Goal: Register for event/course

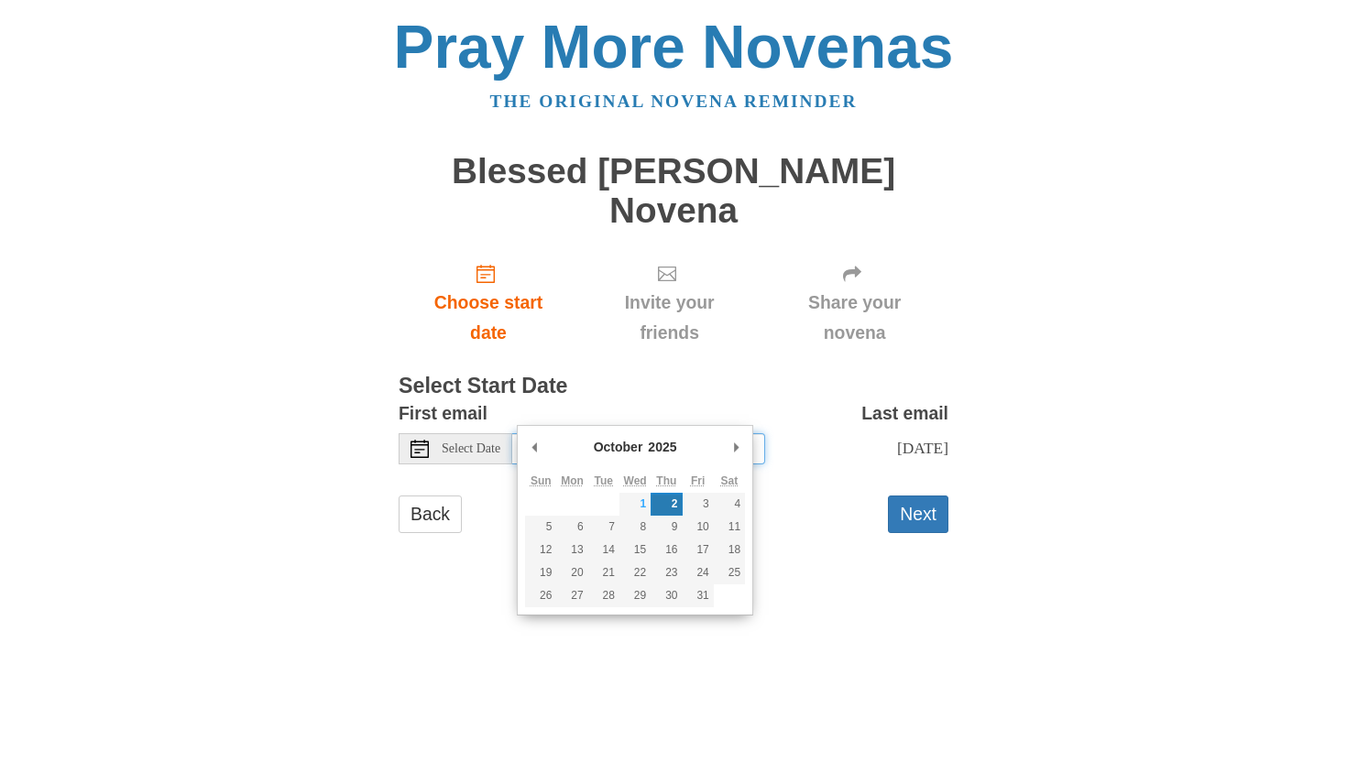
click at [675, 433] on input "[DATE]" at bounding box center [638, 448] width 253 height 31
type input "[DATE]"
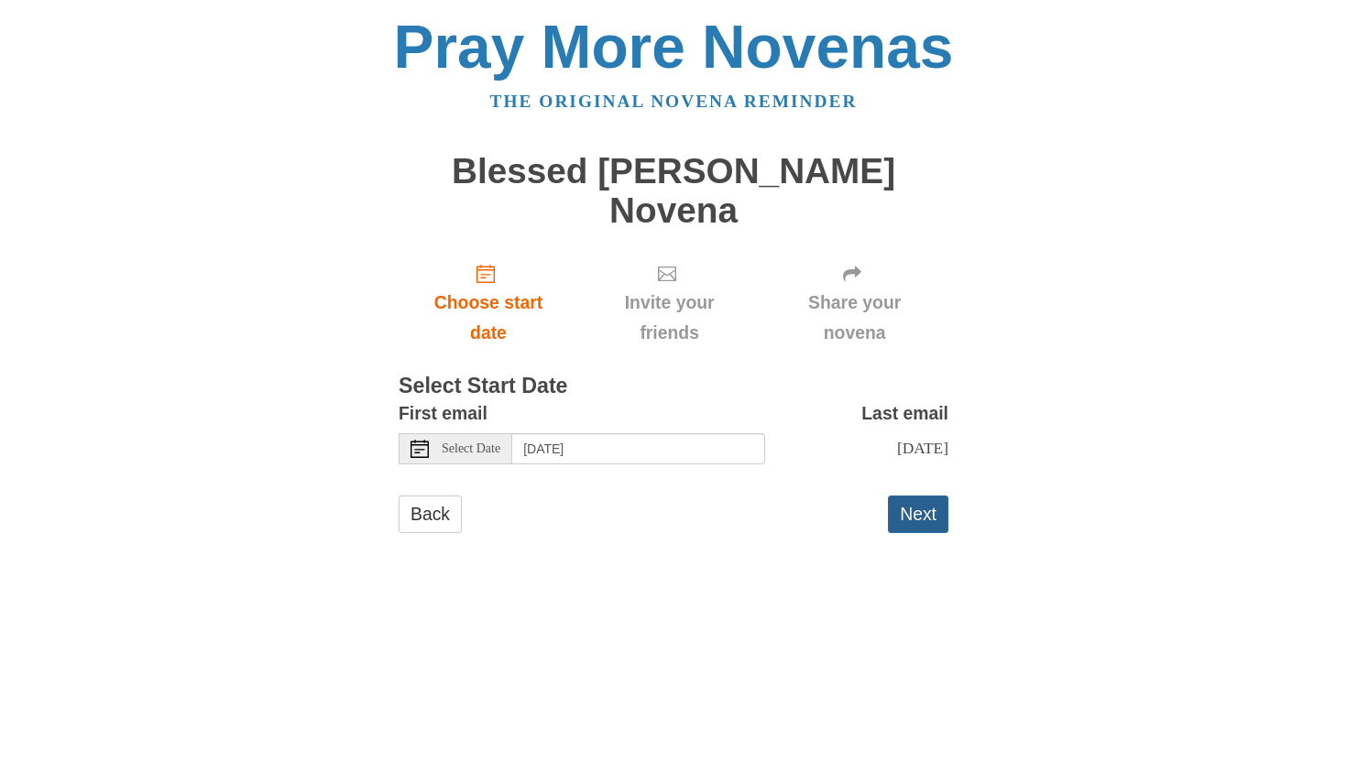
click at [901, 496] on button "Next" at bounding box center [918, 515] width 60 height 38
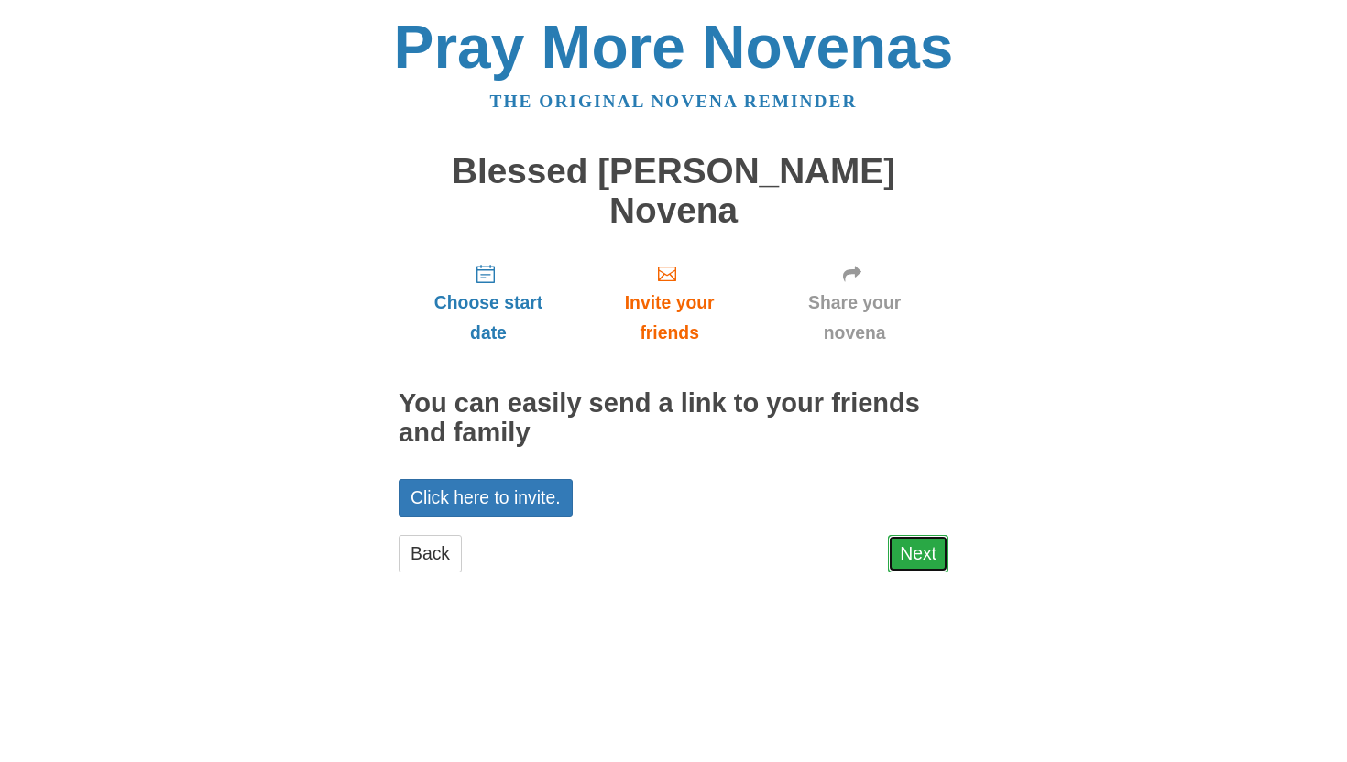
click at [901, 535] on link "Next" at bounding box center [918, 554] width 60 height 38
